Goal: Information Seeking & Learning: Learn about a topic

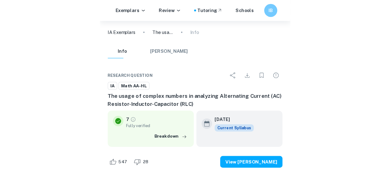
scroll to position [6755, 0]
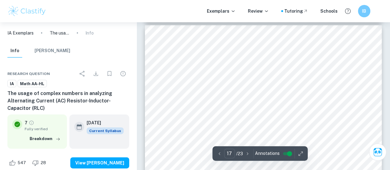
type input "21"
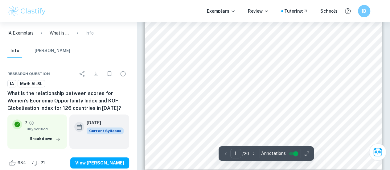
scroll to position [193, 0]
